Goal: Task Accomplishment & Management: Manage account settings

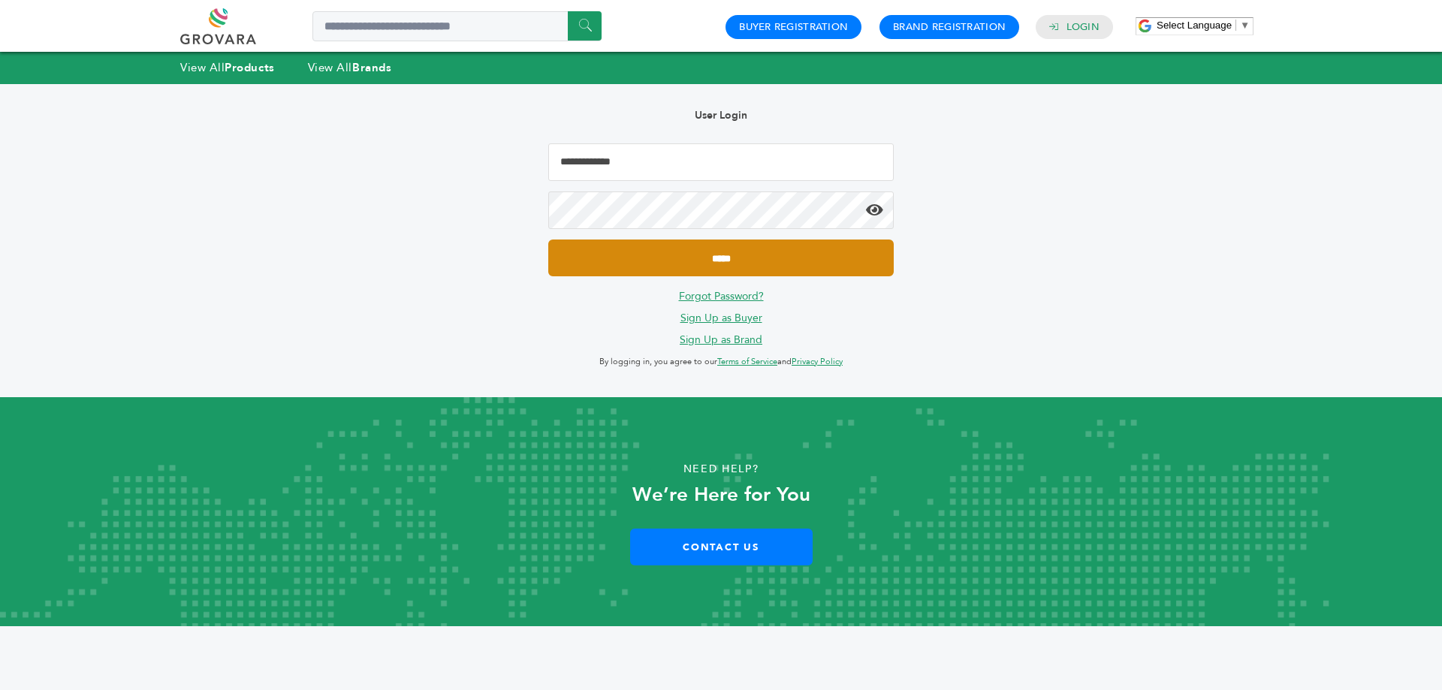
type input "**********"
click at [726, 254] on input "*****" at bounding box center [721, 258] width 346 height 37
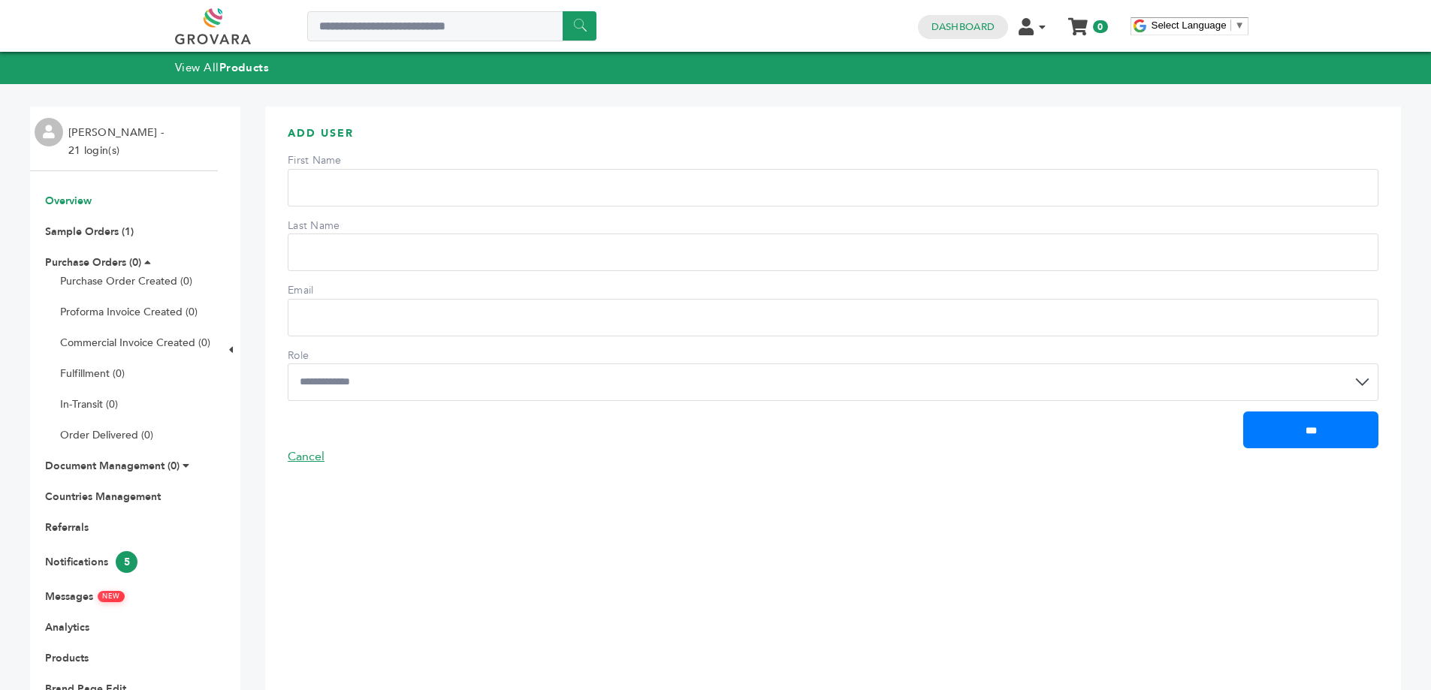
click at [73, 201] on link "Overview" at bounding box center [68, 201] width 47 height 14
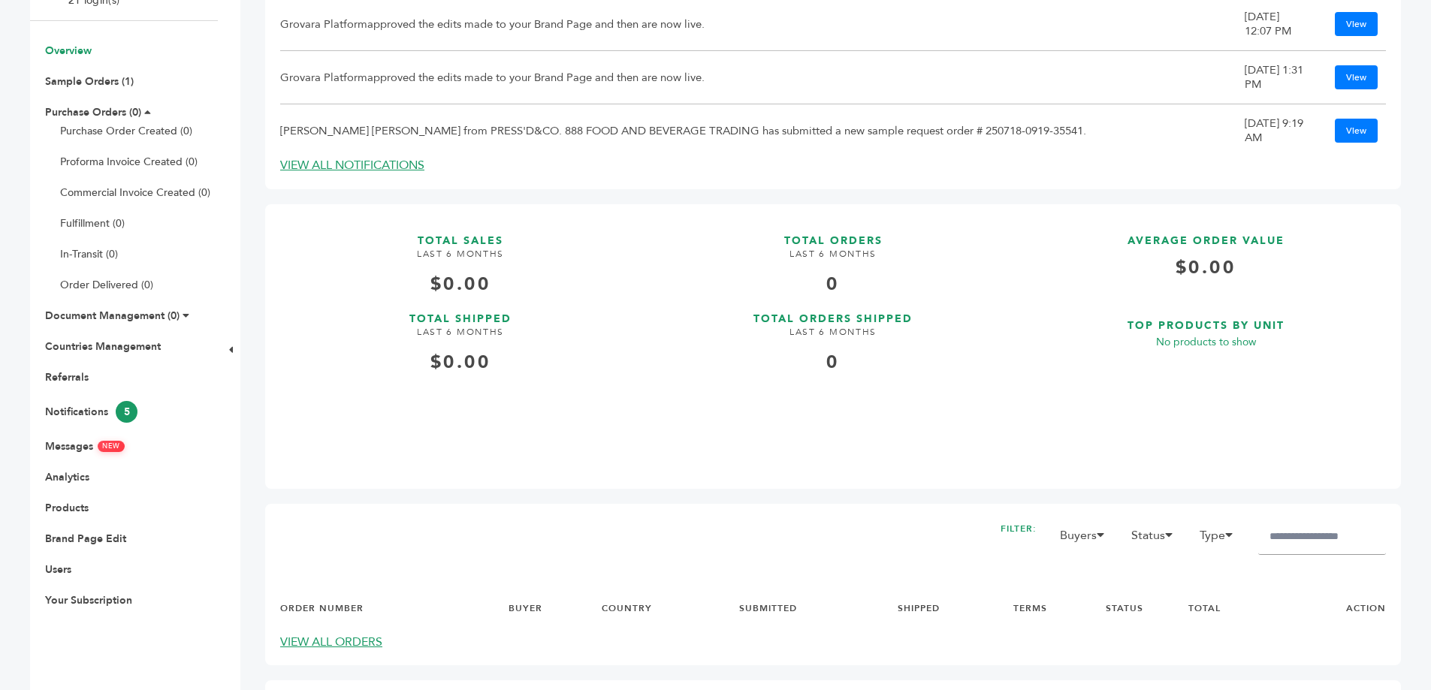
scroll to position [301, 0]
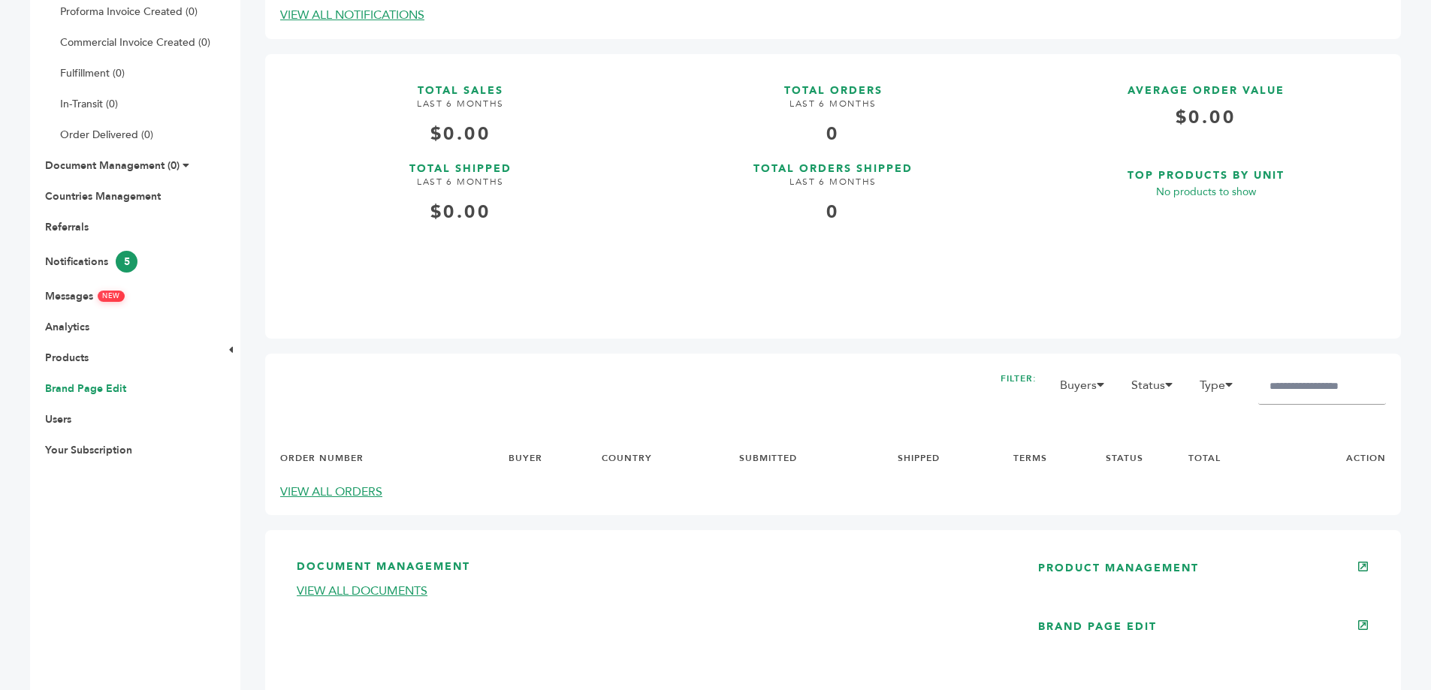
click at [97, 393] on link "Brand Page Edit" at bounding box center [85, 389] width 81 height 14
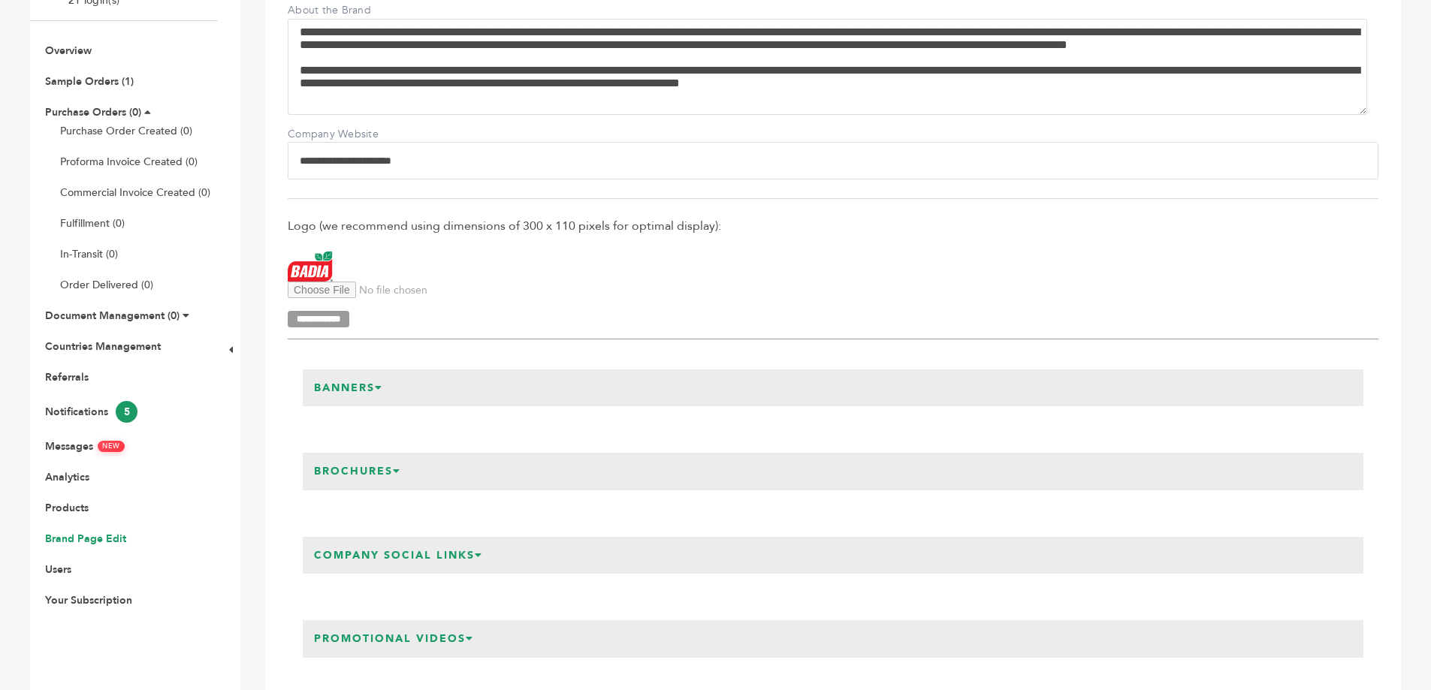
scroll to position [451, 0]
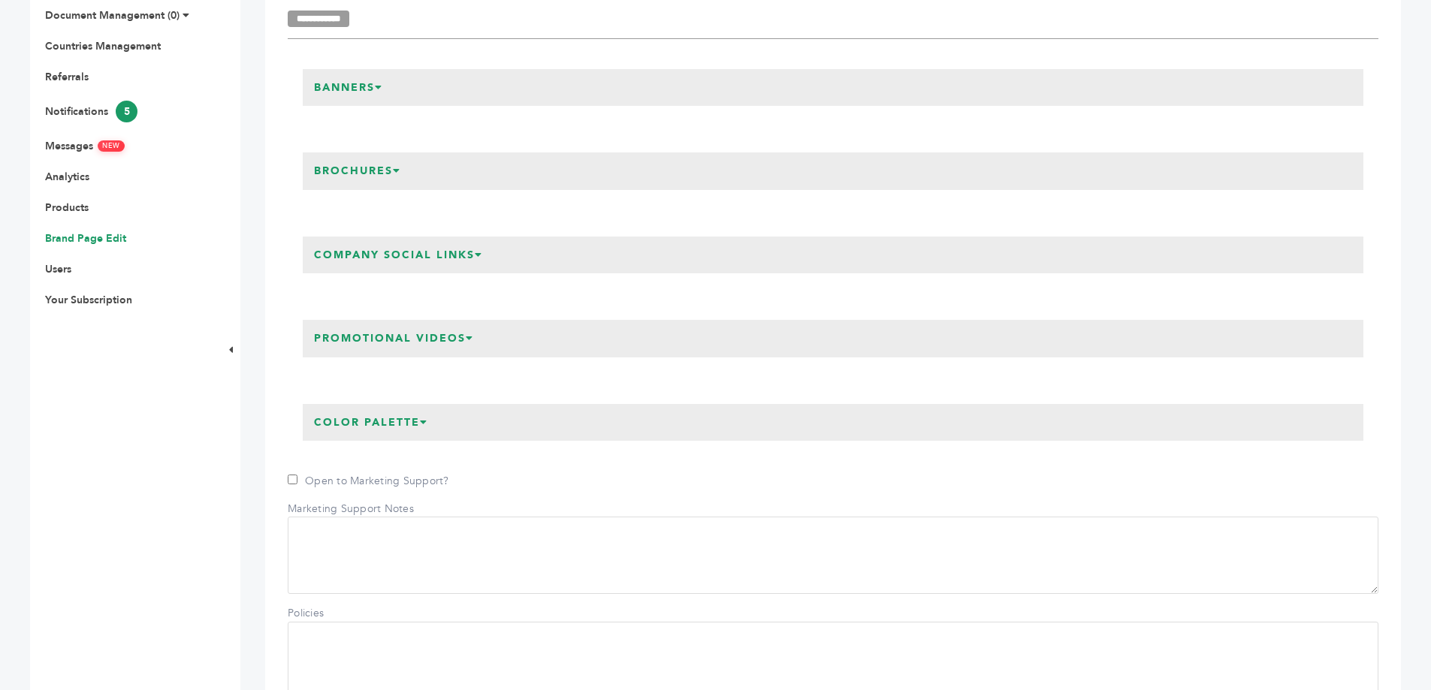
click at [382, 89] on icon at bounding box center [379, 87] width 8 height 11
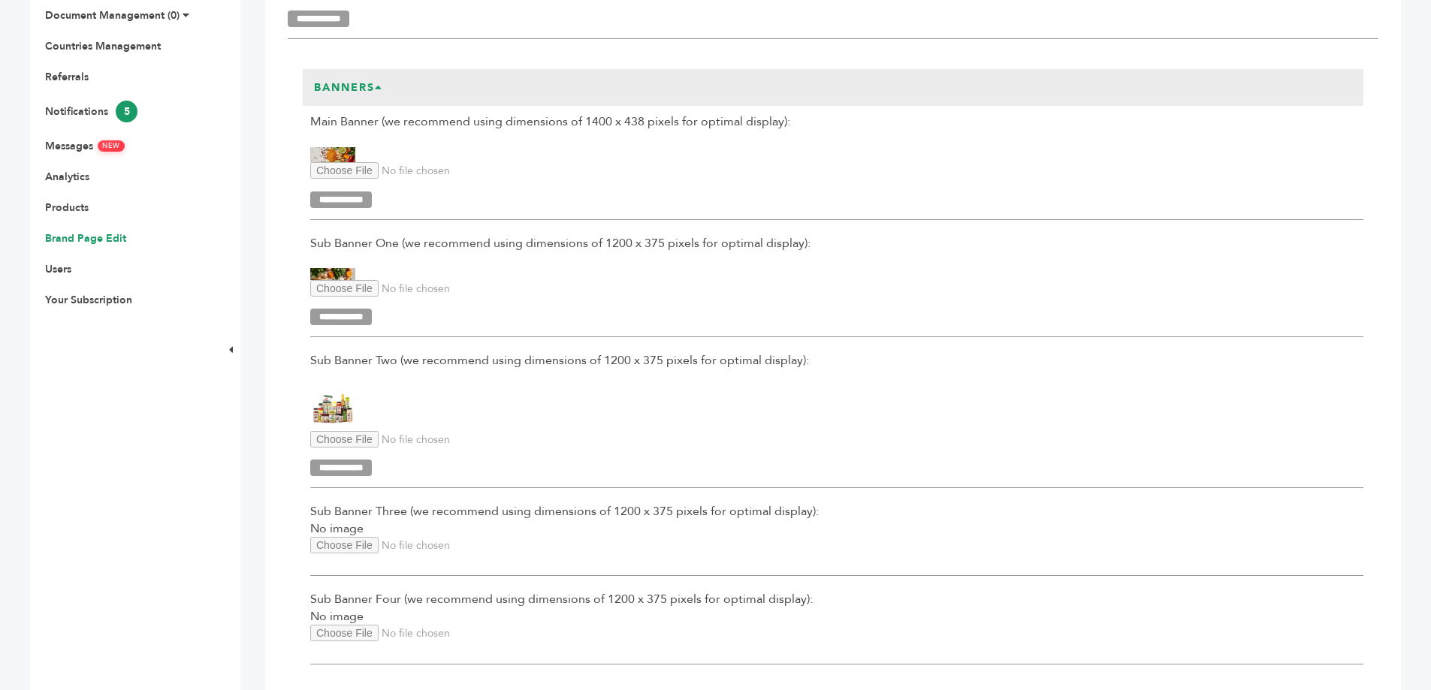
click at [361, 174] on input "Main Banner Upload" at bounding box center [412, 170] width 204 height 17
click at [338, 151] on img at bounding box center [332, 155] width 45 height 16
click at [335, 406] on img at bounding box center [332, 408] width 45 height 45
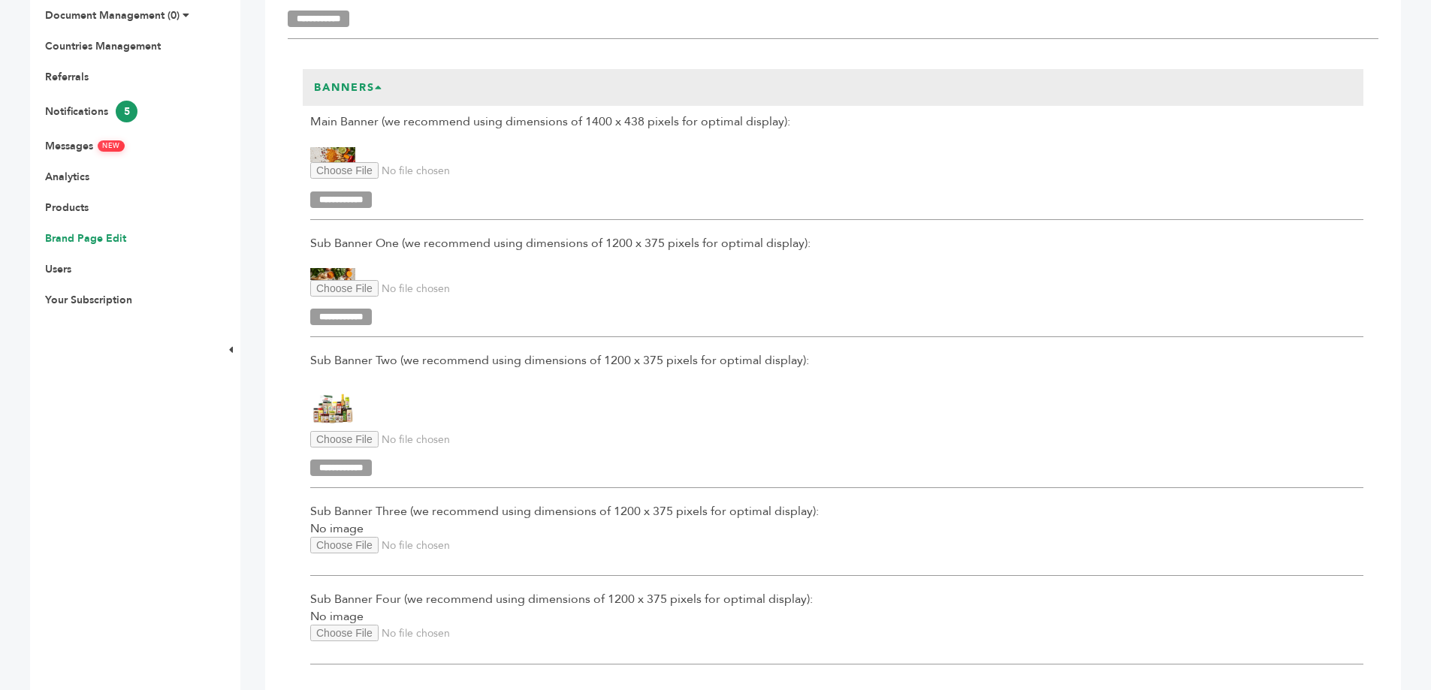
scroll to position [676, 0]
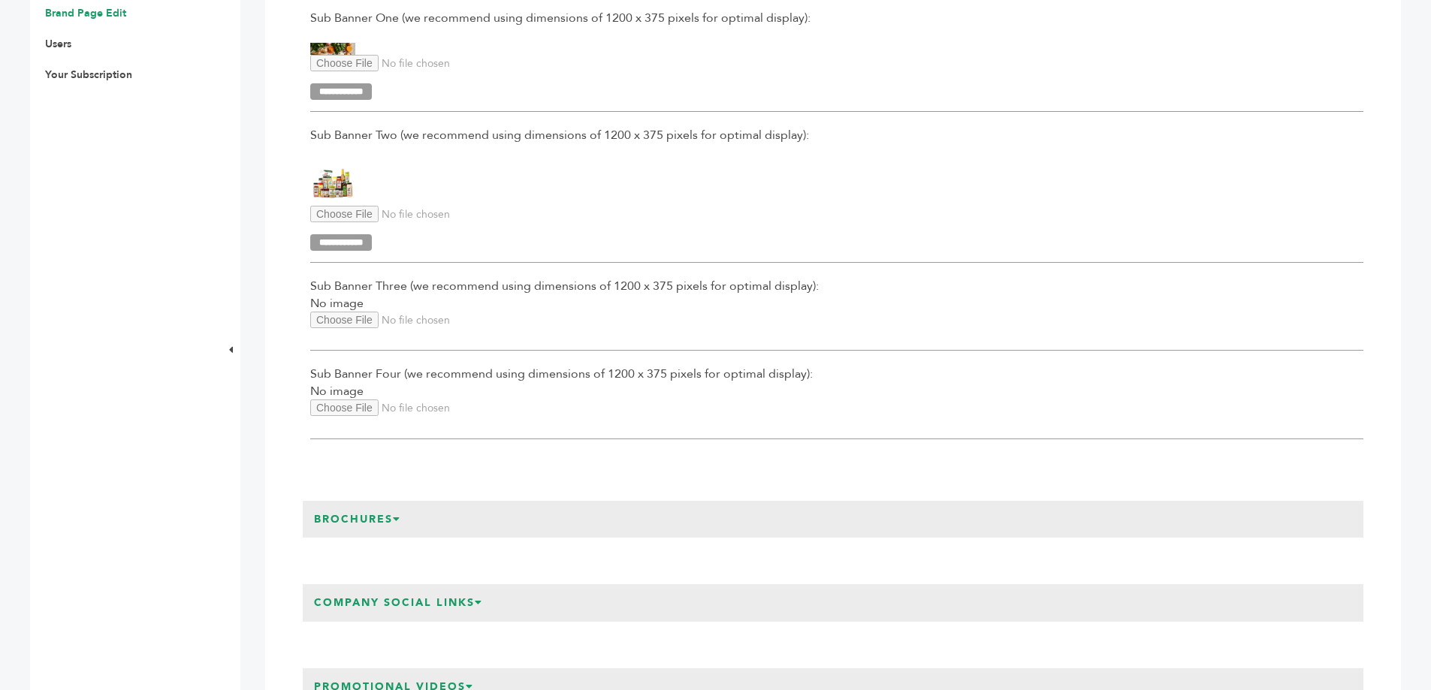
click at [400, 514] on icon at bounding box center [397, 519] width 8 height 11
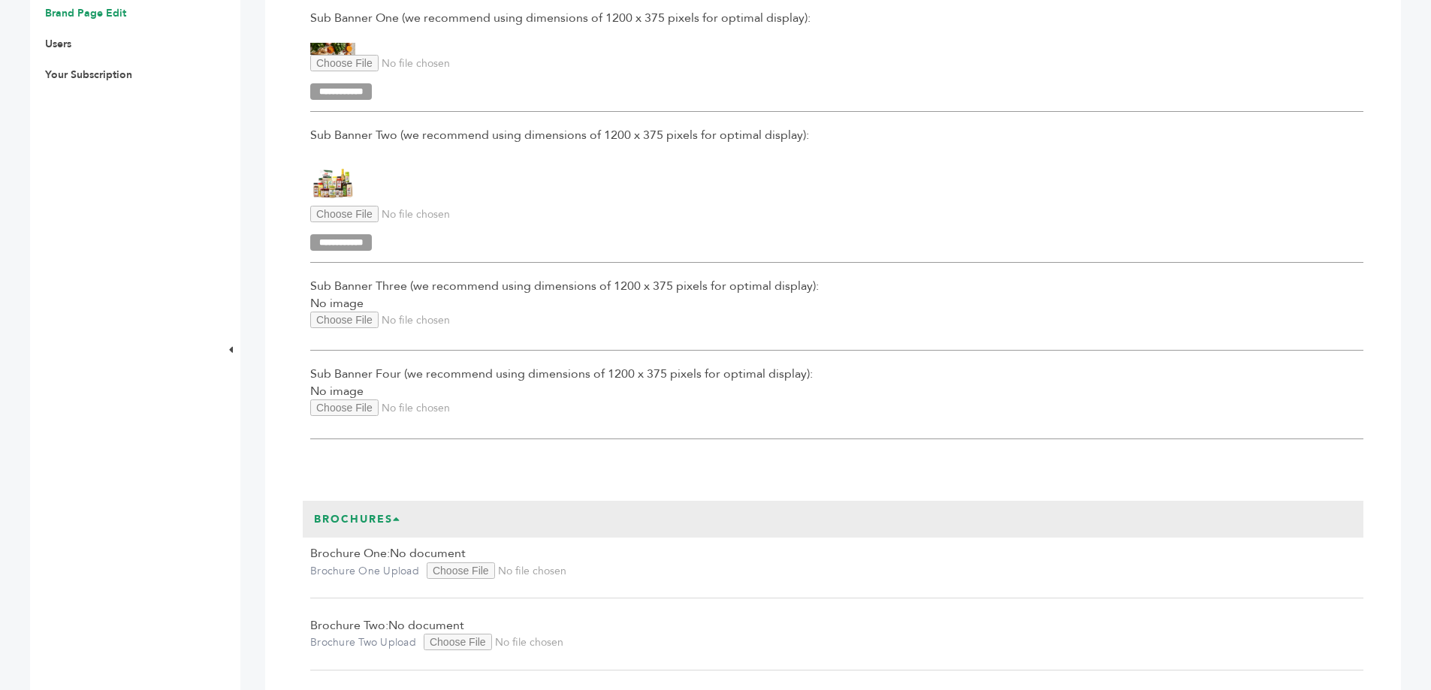
click at [400, 514] on icon at bounding box center [397, 519] width 8 height 11
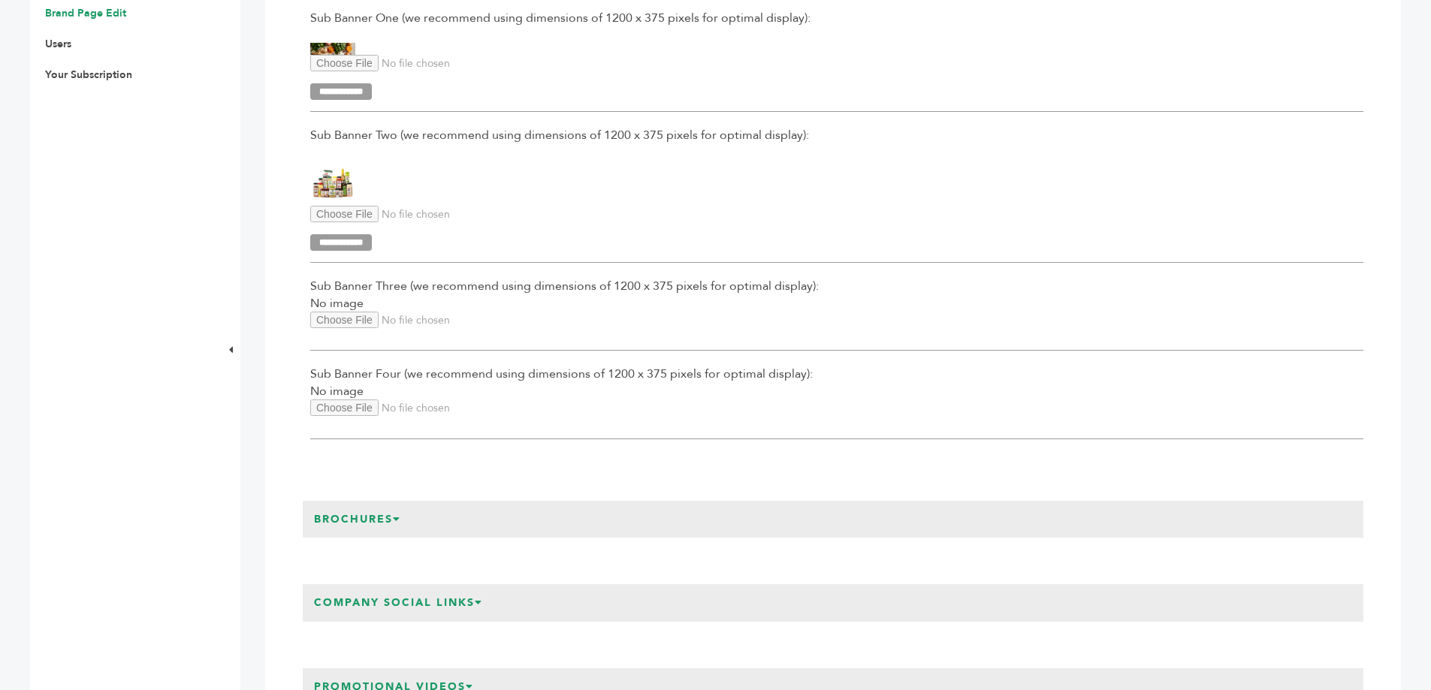
scroll to position [977, 0]
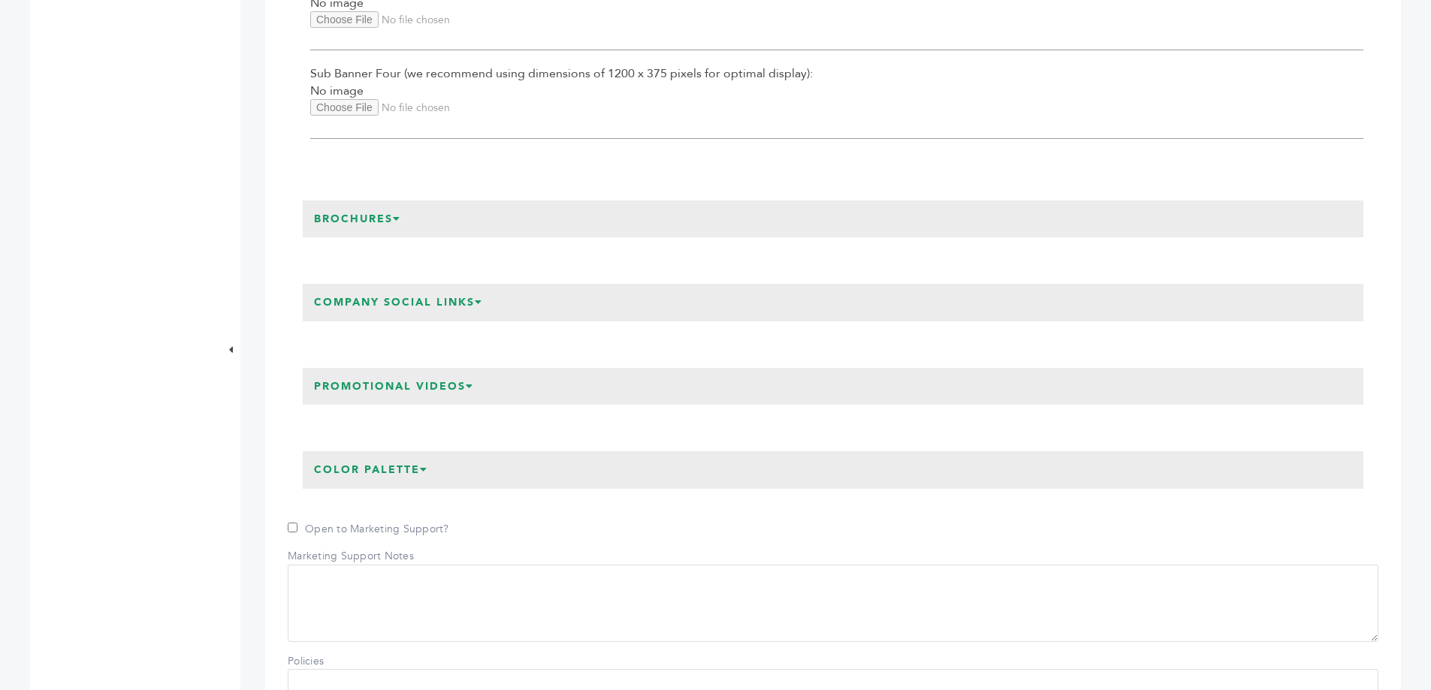
click at [474, 383] on icon at bounding box center [470, 386] width 8 height 11
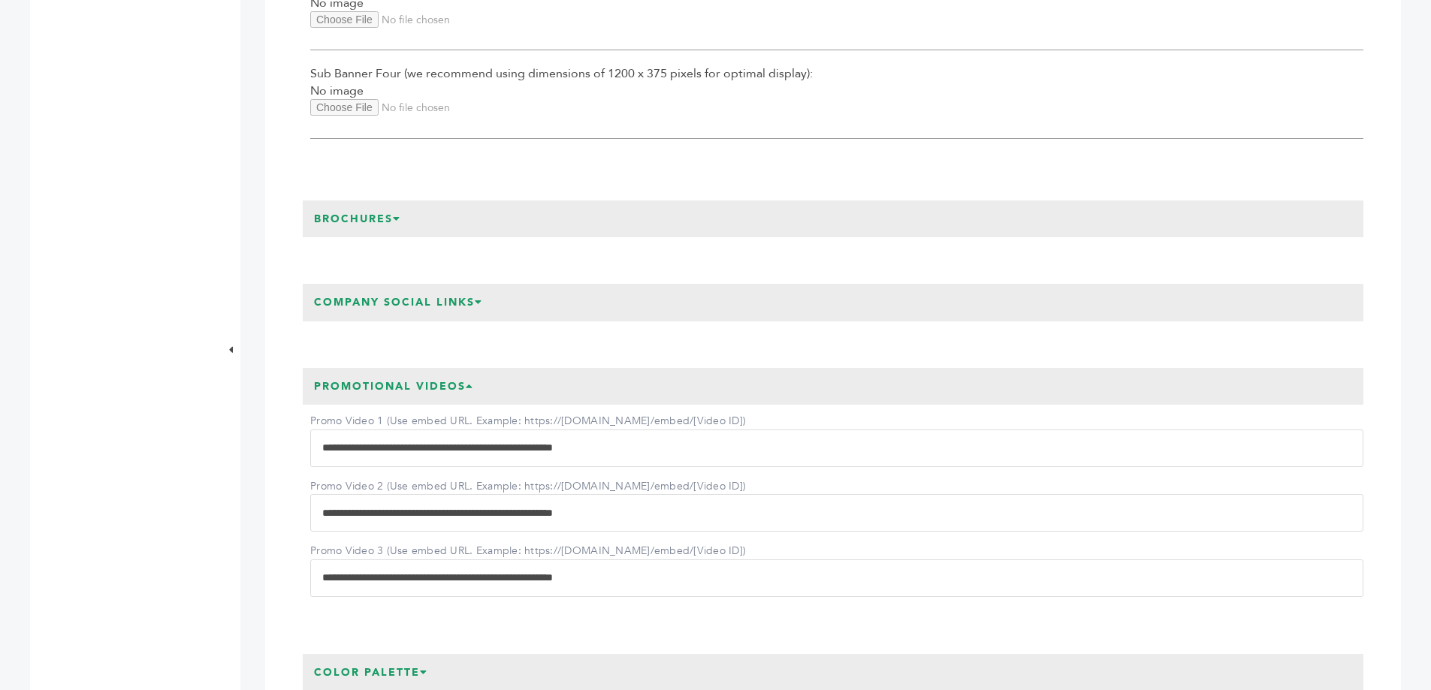
click at [474, 383] on icon at bounding box center [470, 386] width 8 height 11
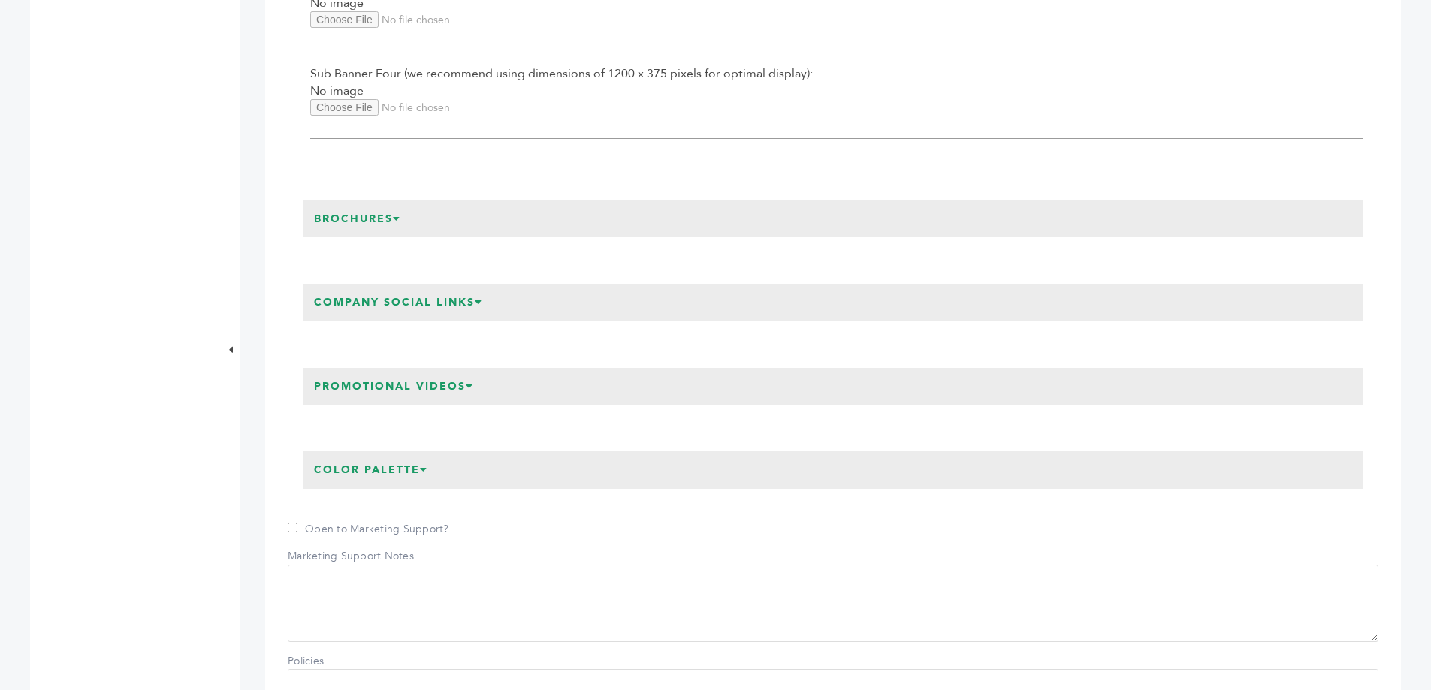
click at [428, 464] on icon at bounding box center [424, 469] width 8 height 11
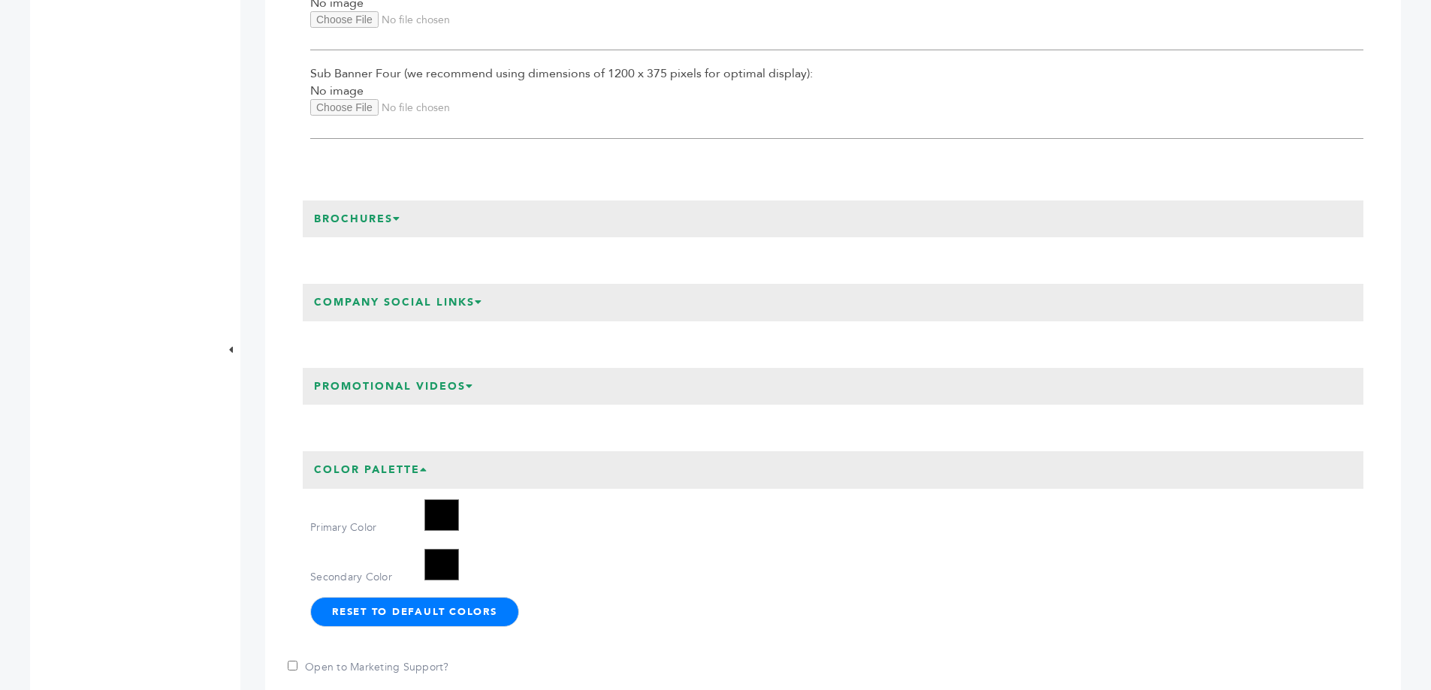
click at [428, 464] on icon at bounding box center [424, 469] width 8 height 11
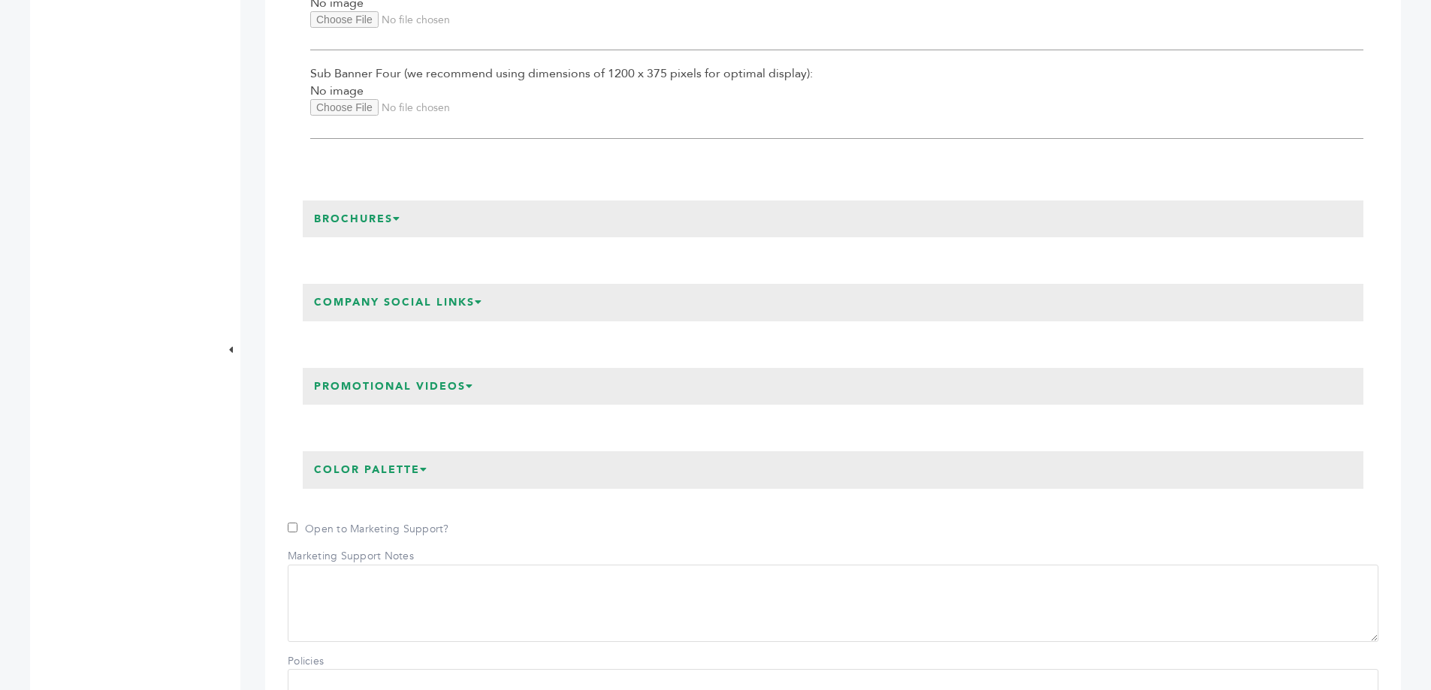
click at [471, 381] on icon at bounding box center [470, 386] width 8 height 11
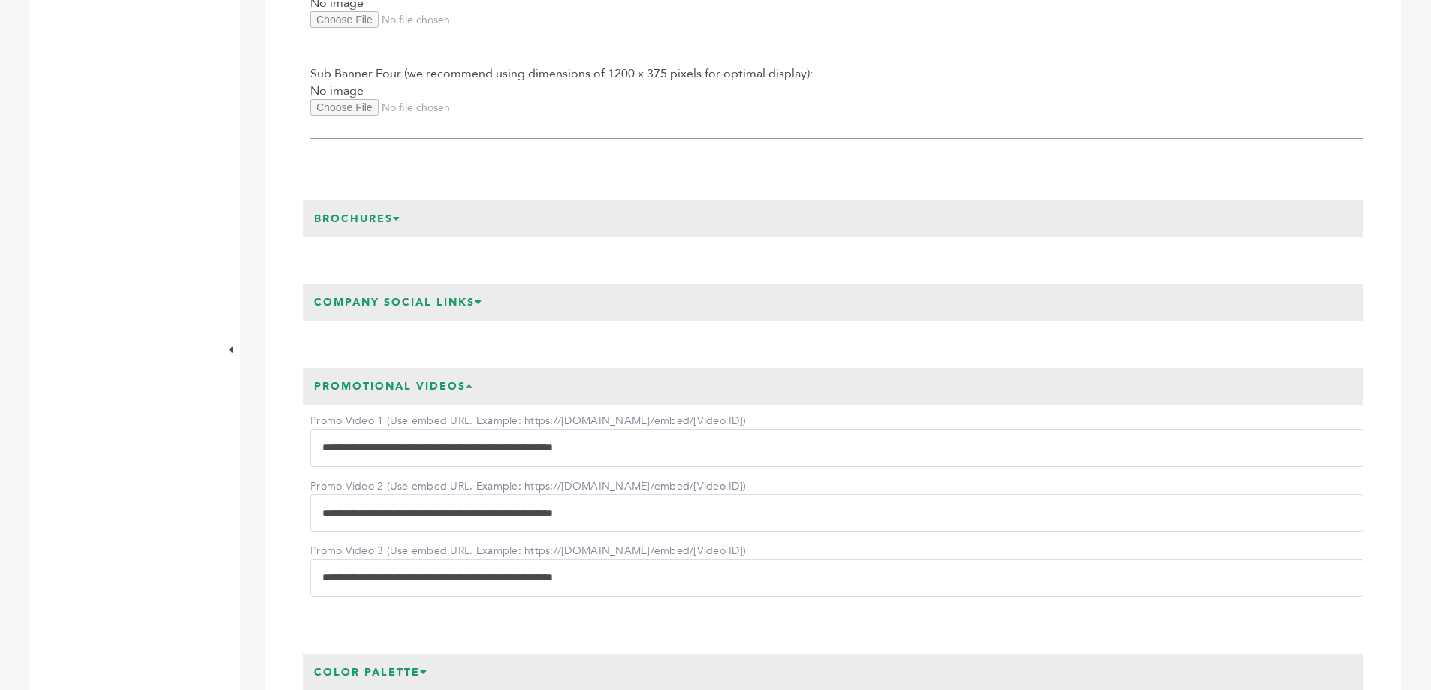
click at [408, 452] on input "**********" at bounding box center [836, 449] width 1053 height 38
